Goal: Book appointment/travel/reservation

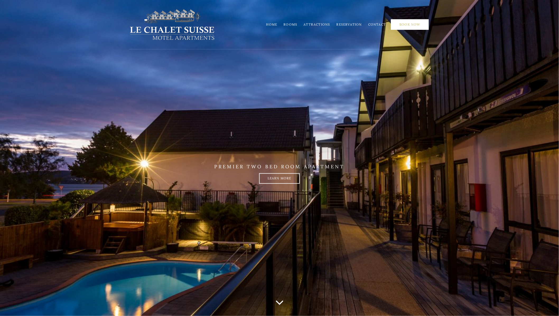
click at [411, 28] on link "Book Now" at bounding box center [410, 24] width 38 height 11
click at [297, 23] on link "Rooms" at bounding box center [291, 24] width 14 height 4
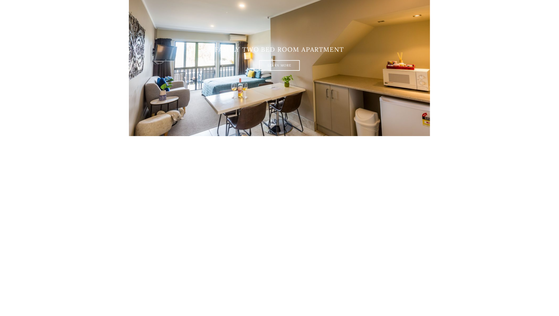
scroll to position [807, 0]
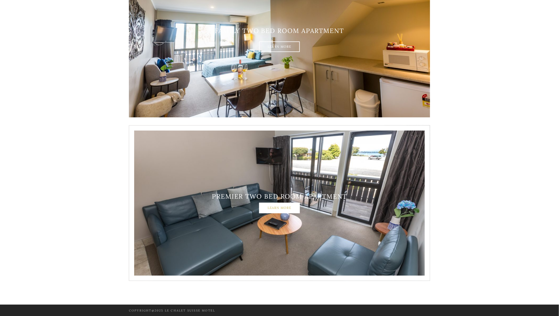
click at [268, 207] on link "Learn More" at bounding box center [279, 208] width 41 height 11
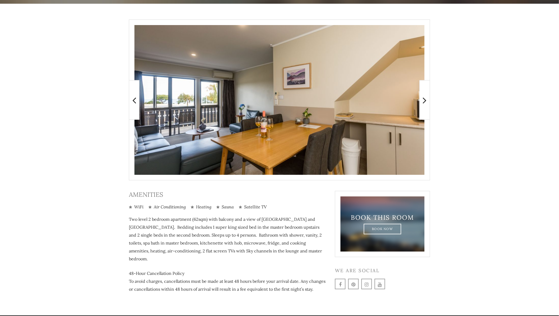
scroll to position [102, 0]
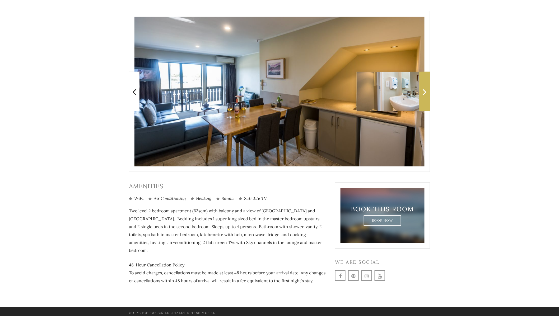
click at [423, 101] on span at bounding box center [424, 92] width 11 height 40
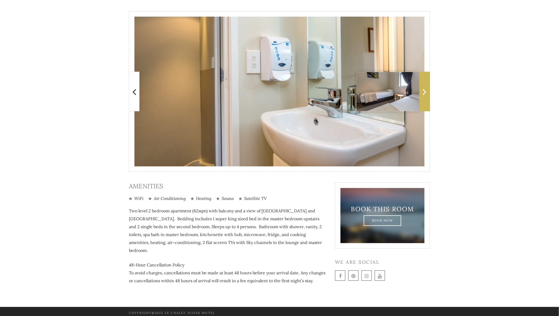
click at [423, 102] on span at bounding box center [424, 92] width 11 height 40
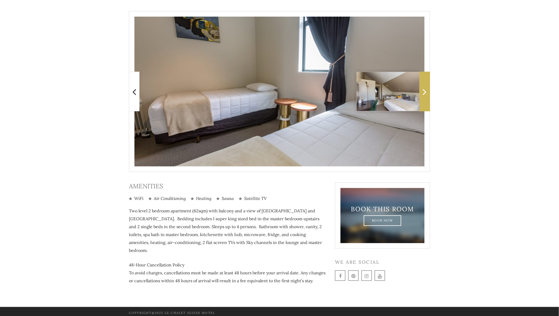
click at [424, 102] on span at bounding box center [424, 92] width 11 height 40
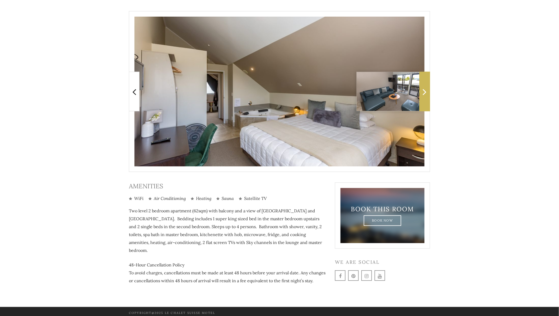
click at [424, 102] on span at bounding box center [424, 92] width 11 height 40
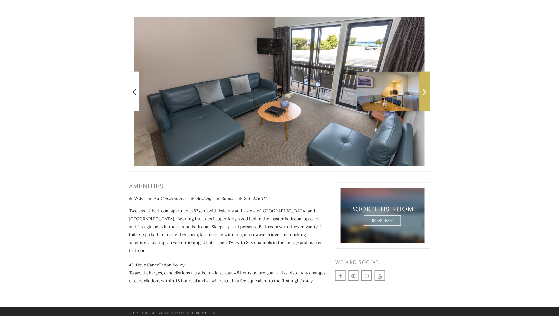
click at [424, 102] on span at bounding box center [424, 92] width 11 height 40
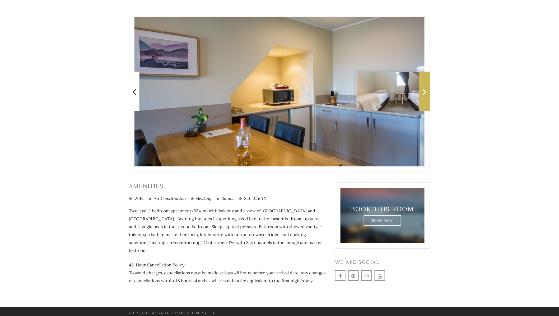
click at [424, 102] on span at bounding box center [424, 92] width 11 height 40
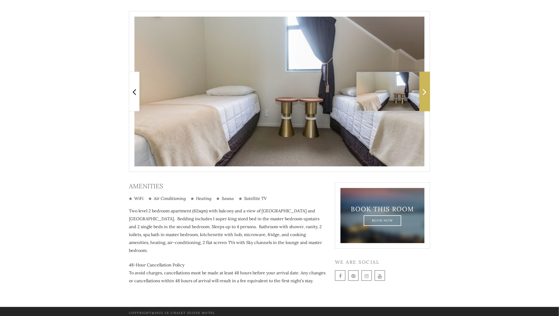
click at [424, 102] on span at bounding box center [424, 92] width 11 height 40
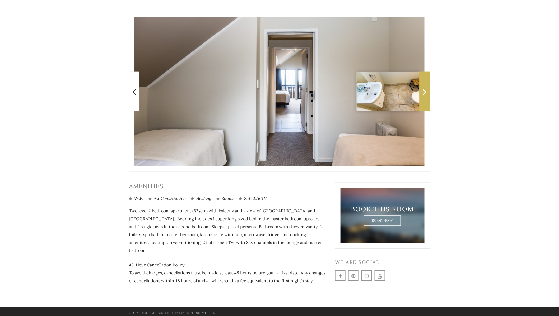
click at [424, 102] on span at bounding box center [424, 92] width 11 height 40
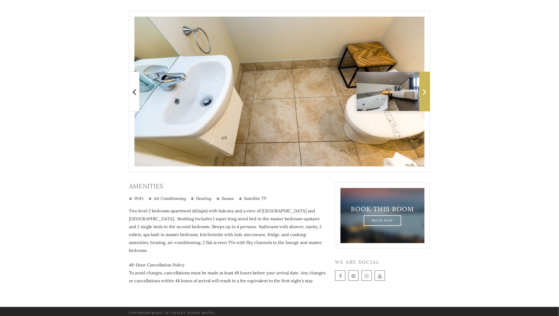
click at [424, 102] on span at bounding box center [424, 92] width 11 height 40
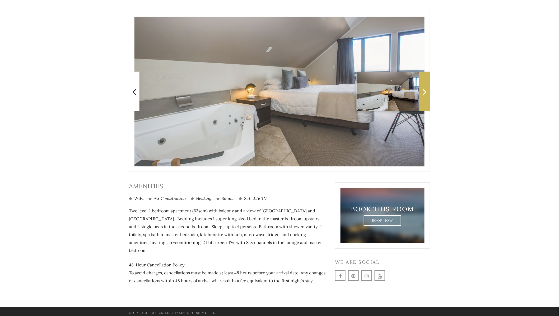
click at [424, 102] on span at bounding box center [424, 92] width 11 height 40
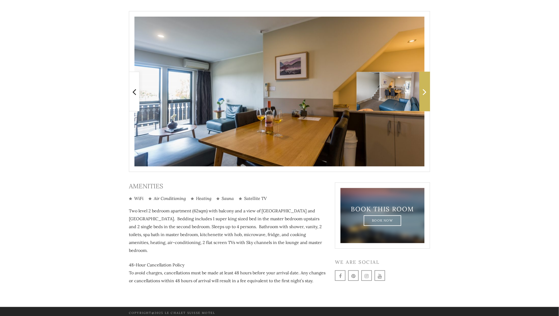
click at [424, 102] on span at bounding box center [424, 92] width 11 height 40
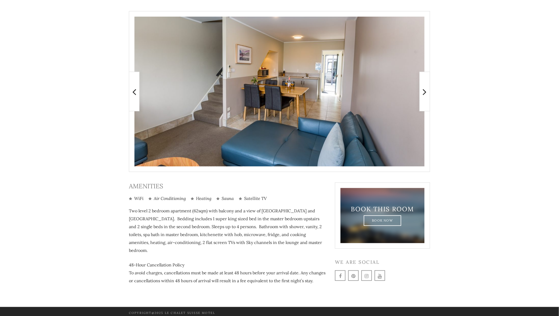
scroll to position [0, 0]
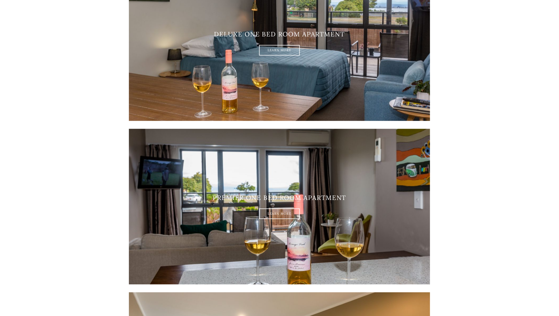
scroll to position [490, 0]
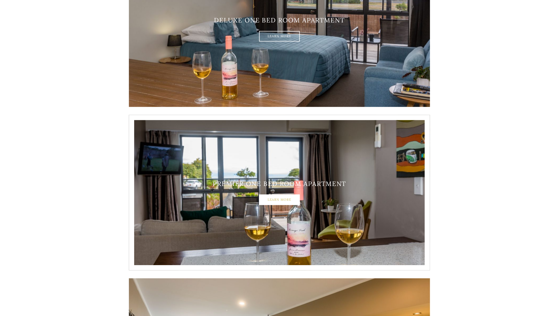
click at [291, 202] on link "Learn More" at bounding box center [279, 200] width 41 height 11
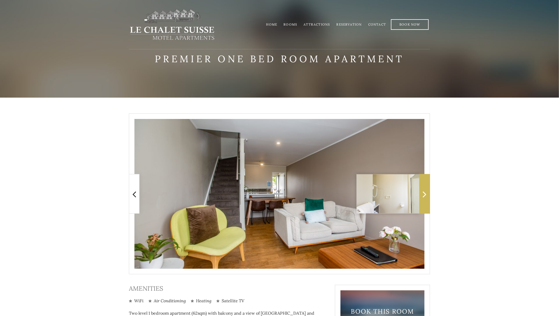
click at [425, 197] on icon at bounding box center [425, 194] width 4 height 11
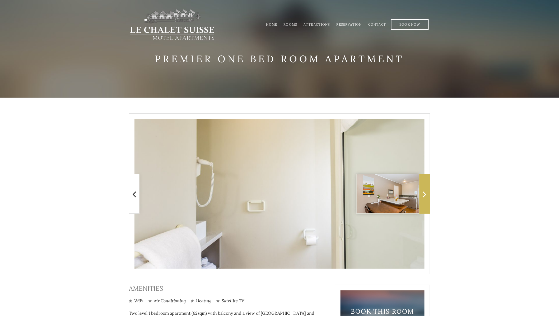
click at [425, 197] on icon at bounding box center [425, 194] width 4 height 11
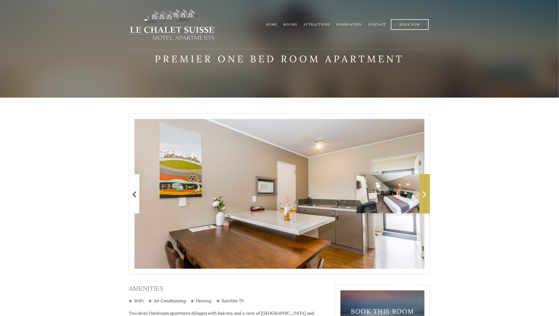
click at [425, 197] on icon at bounding box center [425, 194] width 4 height 11
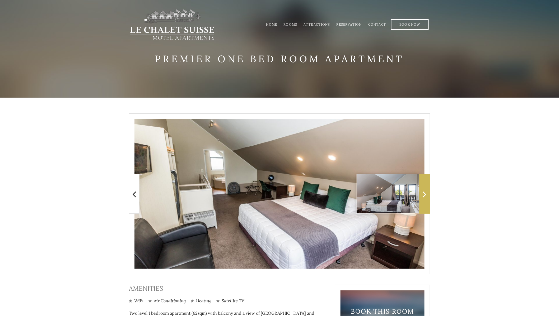
click at [425, 197] on icon at bounding box center [425, 194] width 4 height 11
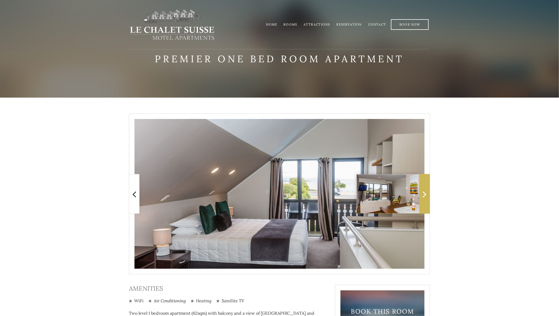
click at [425, 197] on icon at bounding box center [425, 194] width 4 height 11
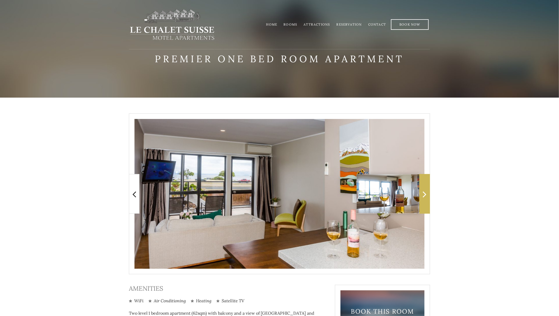
click at [425, 197] on icon at bounding box center [425, 194] width 4 height 11
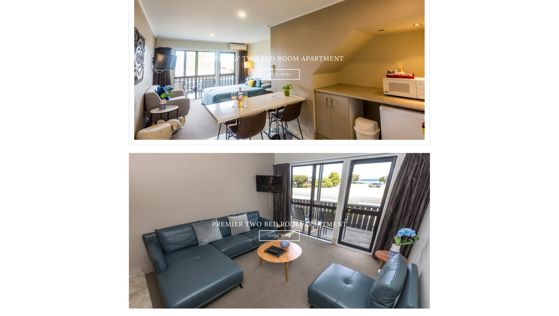
scroll to position [807, 0]
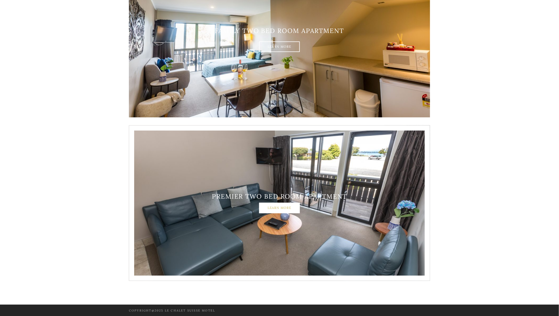
click at [272, 210] on link "Learn More" at bounding box center [279, 208] width 41 height 11
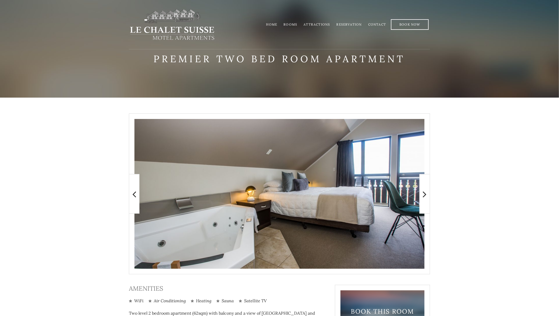
click at [356, 22] on link "Reservation" at bounding box center [348, 24] width 25 height 4
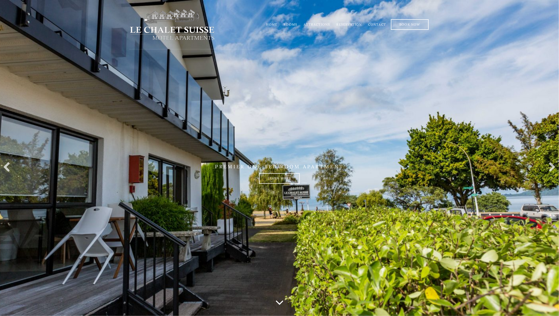
click at [273, 25] on link "Home" at bounding box center [271, 24] width 11 height 4
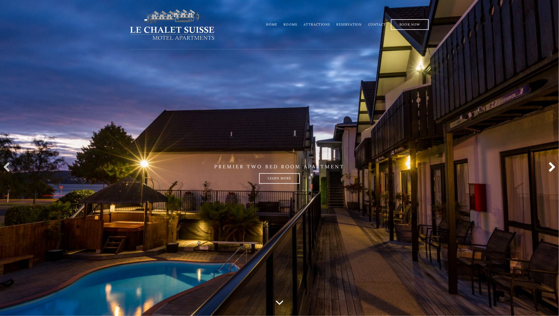
click at [553, 168] on link at bounding box center [551, 167] width 11 height 11
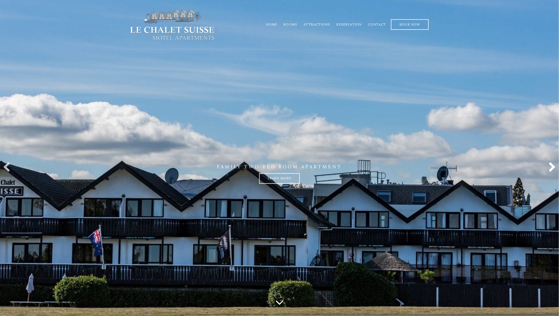
click at [553, 168] on link at bounding box center [551, 167] width 11 height 11
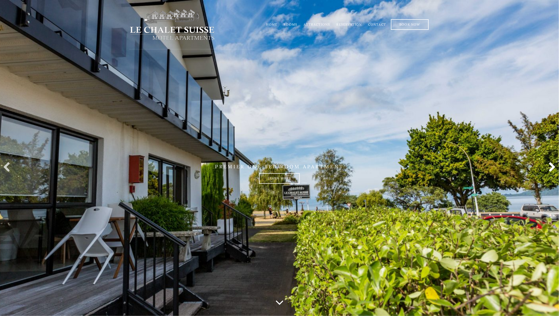
click at [553, 168] on link at bounding box center [551, 167] width 11 height 11
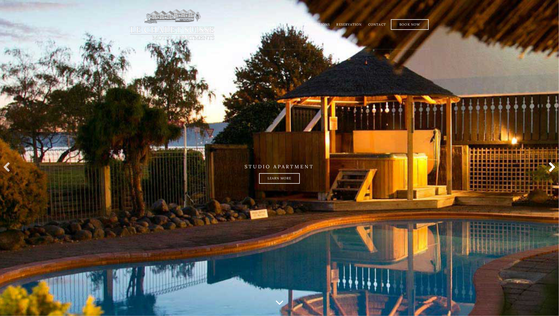
click at [553, 168] on link at bounding box center [551, 167] width 11 height 11
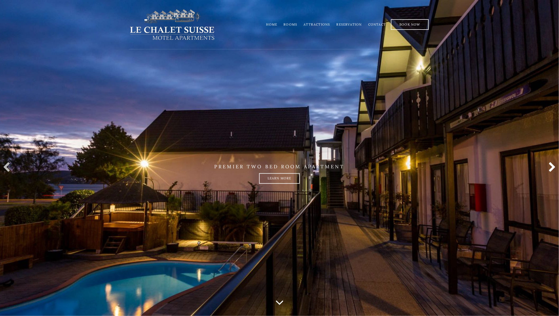
click at [553, 168] on link at bounding box center [551, 167] width 11 height 11
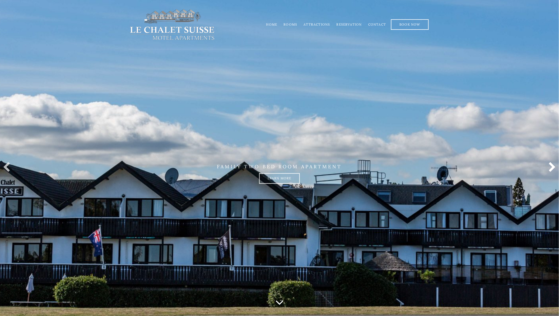
click at [553, 168] on link at bounding box center [551, 167] width 11 height 11
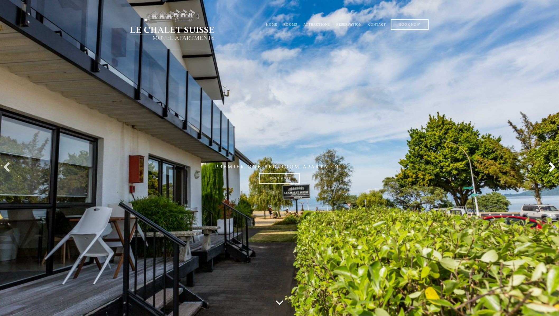
click at [553, 168] on link at bounding box center [551, 167] width 11 height 11
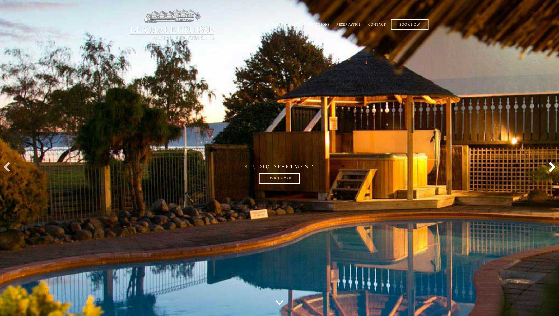
click at [553, 168] on link at bounding box center [551, 167] width 11 height 11
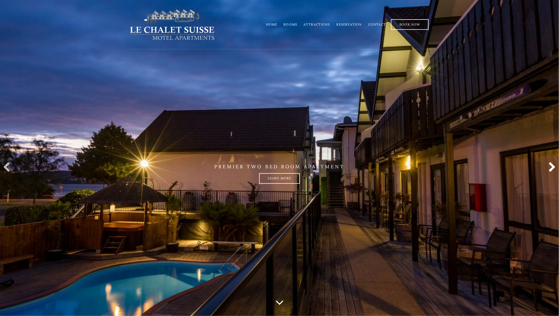
click at [553, 168] on link at bounding box center [551, 167] width 11 height 11
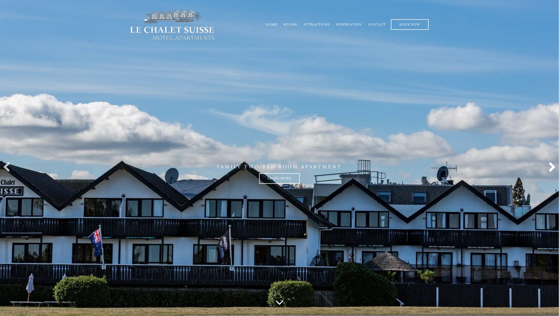
click at [553, 168] on link at bounding box center [551, 167] width 11 height 11
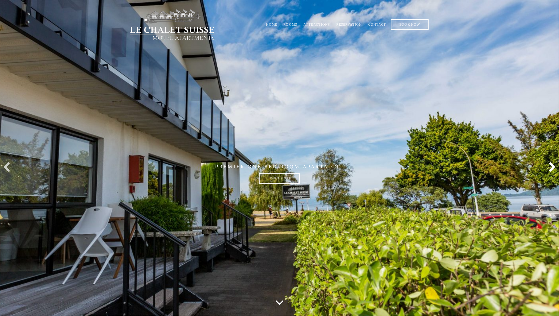
click at [553, 168] on link at bounding box center [551, 167] width 11 height 11
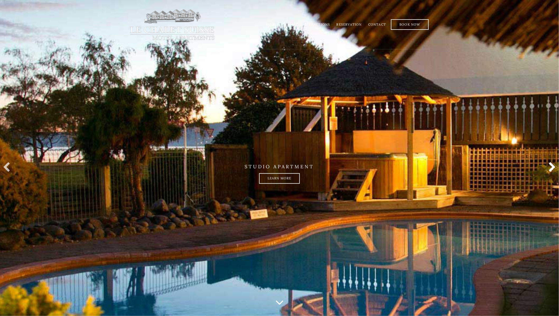
click at [553, 167] on link at bounding box center [551, 167] width 11 height 11
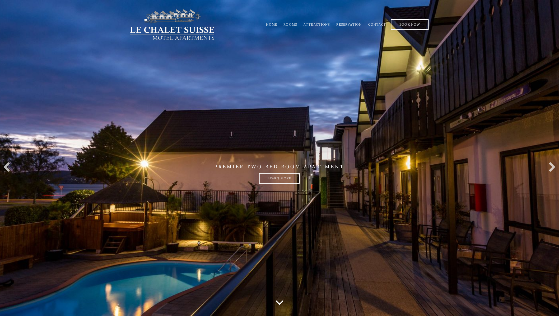
click at [353, 22] on li "Reservation" at bounding box center [349, 24] width 32 height 10
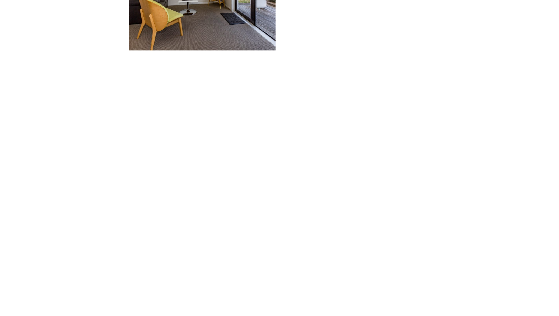
scroll to position [598, 0]
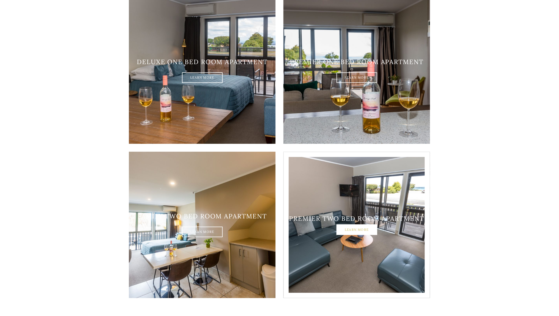
click at [349, 225] on link "Learn More" at bounding box center [356, 230] width 41 height 11
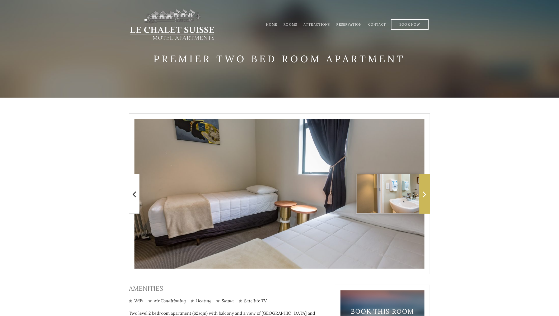
click at [424, 186] on span at bounding box center [424, 194] width 11 height 40
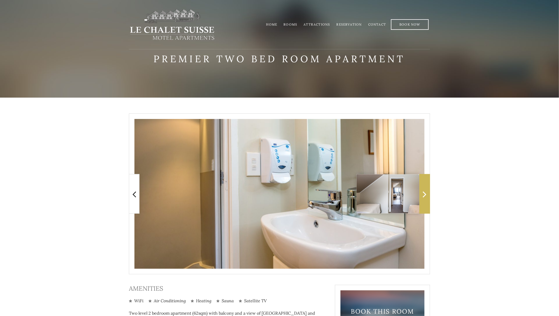
click at [424, 186] on span at bounding box center [424, 194] width 11 height 40
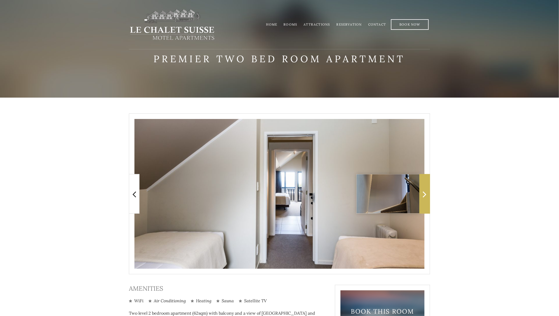
click at [424, 186] on span at bounding box center [424, 194] width 11 height 40
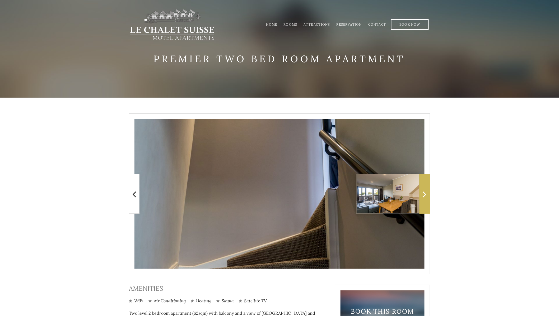
click at [424, 186] on span at bounding box center [424, 194] width 11 height 40
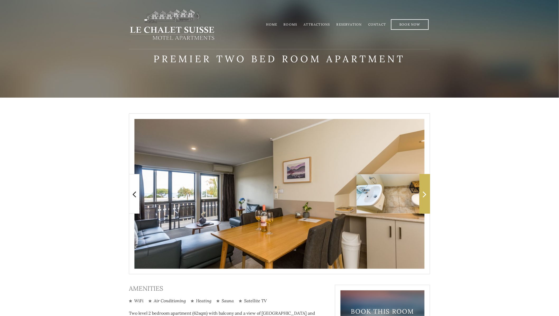
click at [424, 186] on span at bounding box center [424, 194] width 11 height 40
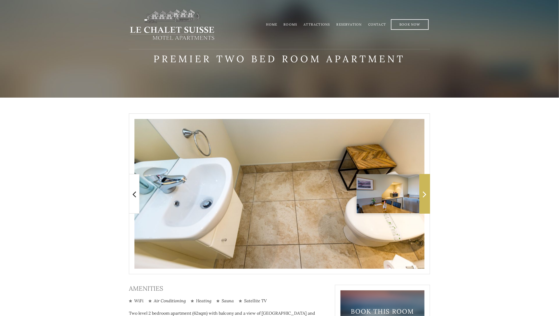
click at [424, 186] on span at bounding box center [424, 194] width 11 height 40
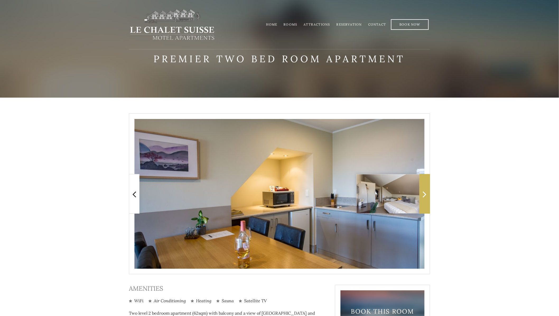
click at [424, 186] on span at bounding box center [424, 194] width 11 height 40
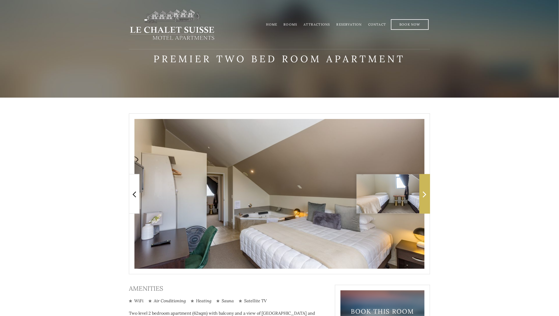
click at [424, 186] on span at bounding box center [424, 194] width 11 height 40
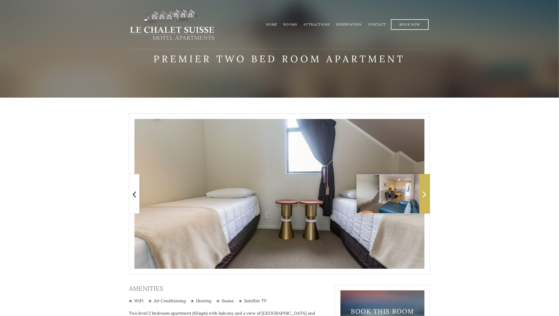
click at [424, 186] on span at bounding box center [424, 194] width 11 height 40
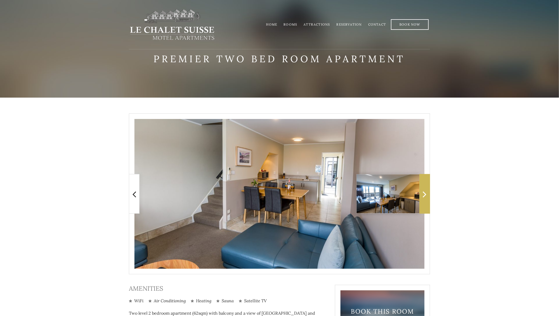
click at [424, 186] on span at bounding box center [424, 194] width 11 height 40
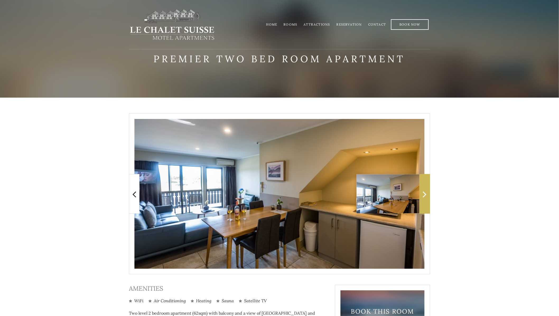
click at [424, 186] on span at bounding box center [424, 194] width 11 height 40
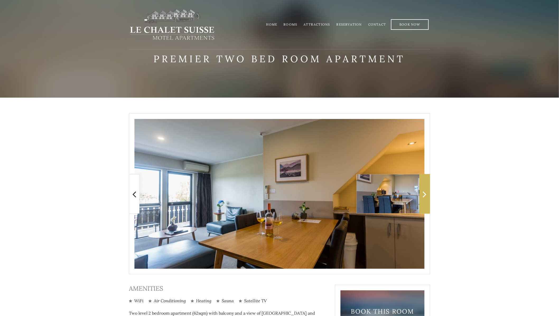
click at [424, 186] on span at bounding box center [424, 194] width 11 height 40
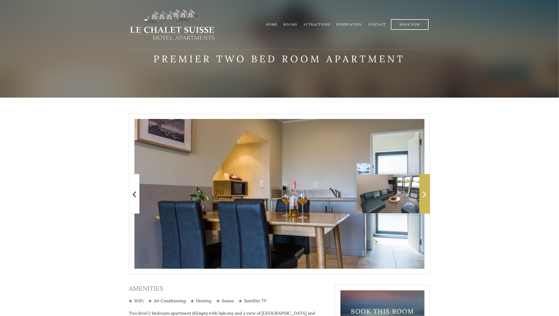
click at [424, 186] on span at bounding box center [424, 194] width 11 height 40
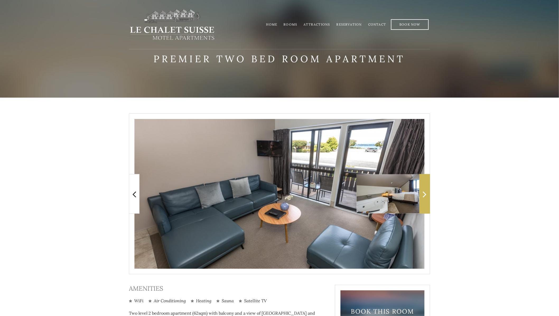
click at [424, 186] on span at bounding box center [424, 194] width 11 height 40
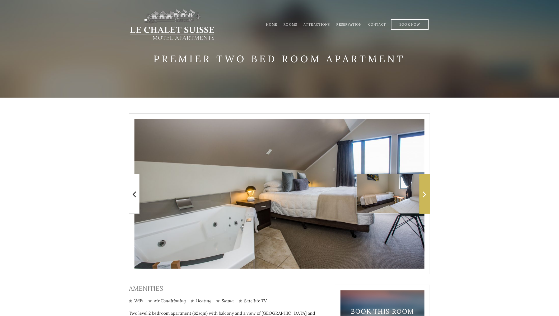
click at [424, 186] on span at bounding box center [424, 194] width 11 height 40
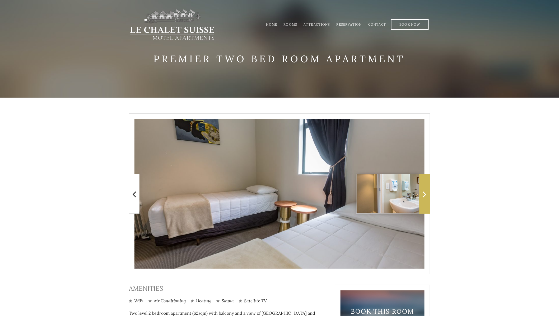
click at [424, 186] on span at bounding box center [424, 194] width 11 height 40
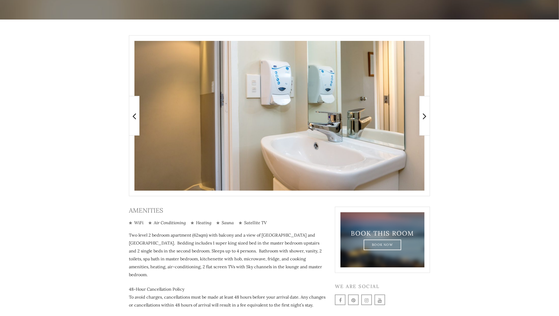
scroll to position [102, 0]
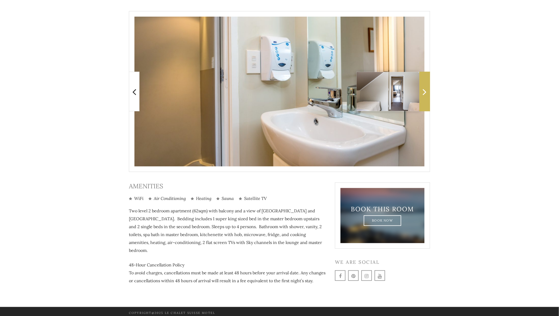
click at [423, 94] on icon at bounding box center [425, 92] width 4 height 11
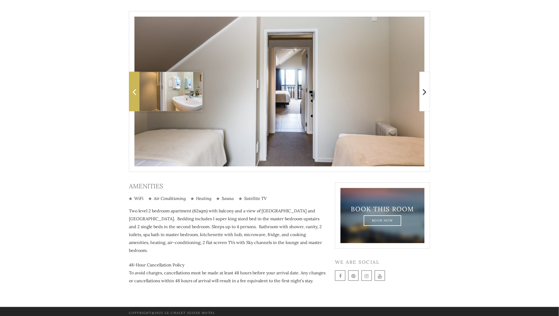
click at [133, 85] on span at bounding box center [134, 92] width 11 height 40
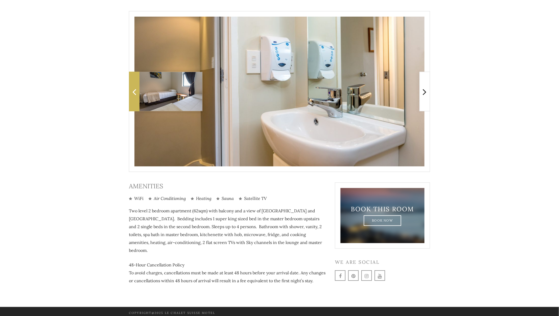
click at [133, 85] on span at bounding box center [134, 92] width 11 height 40
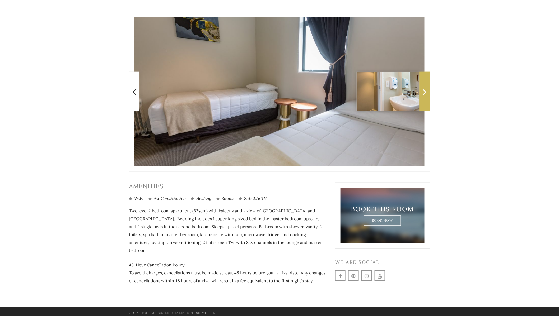
click at [422, 88] on span at bounding box center [424, 92] width 11 height 40
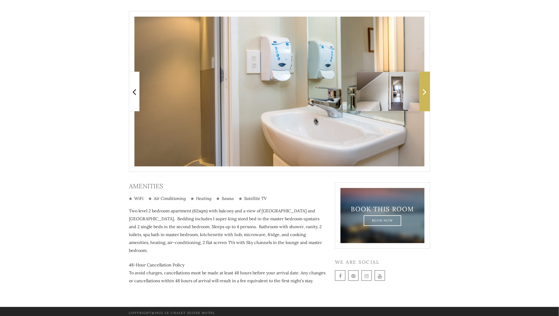
click at [422, 88] on span at bounding box center [424, 92] width 11 height 40
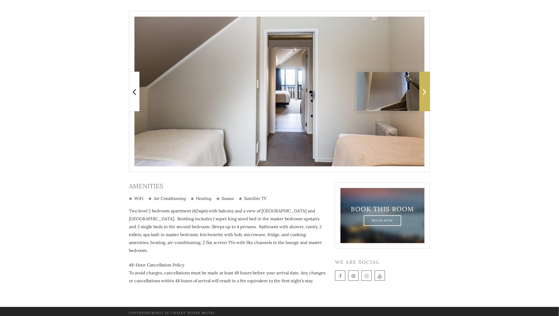
click at [422, 88] on span at bounding box center [424, 92] width 11 height 40
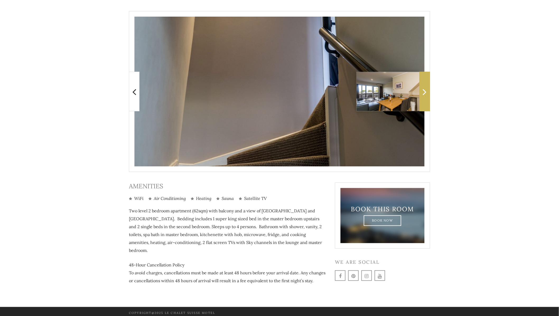
click at [422, 88] on span at bounding box center [424, 92] width 11 height 40
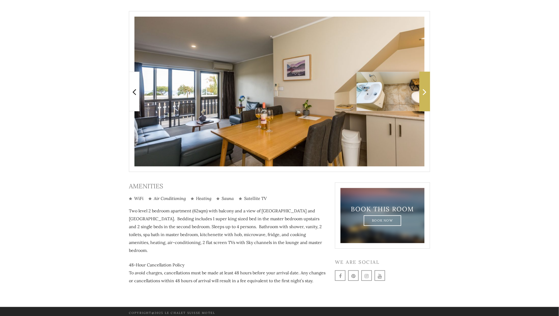
click at [422, 88] on span at bounding box center [424, 92] width 11 height 40
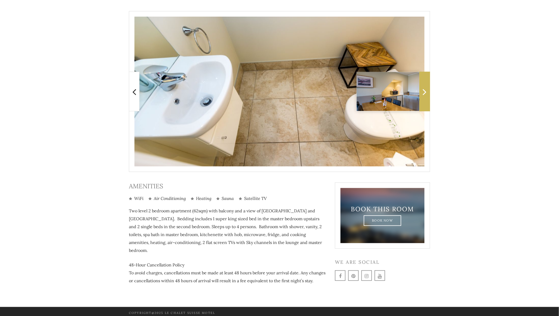
click at [422, 88] on span at bounding box center [424, 92] width 11 height 40
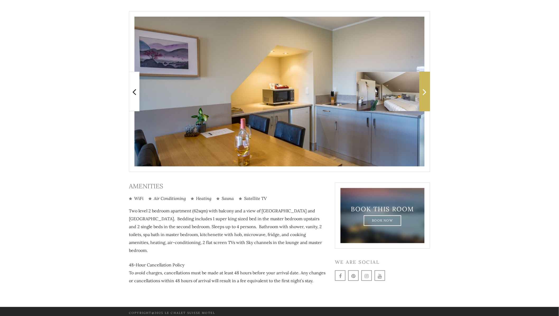
click at [422, 88] on span at bounding box center [424, 92] width 11 height 40
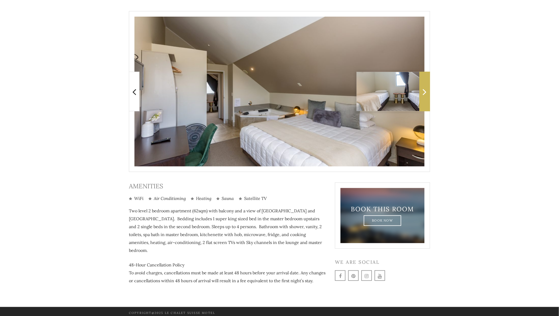
click at [422, 88] on span at bounding box center [424, 92] width 11 height 40
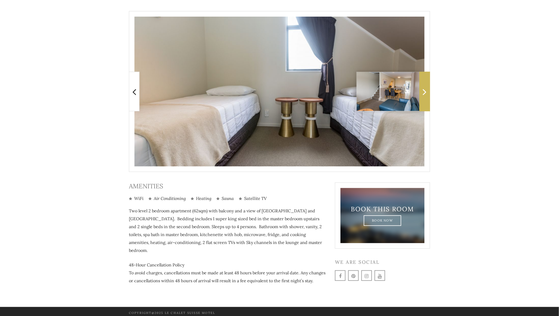
click at [422, 88] on span at bounding box center [424, 92] width 11 height 40
